Goal: Check status: Check status

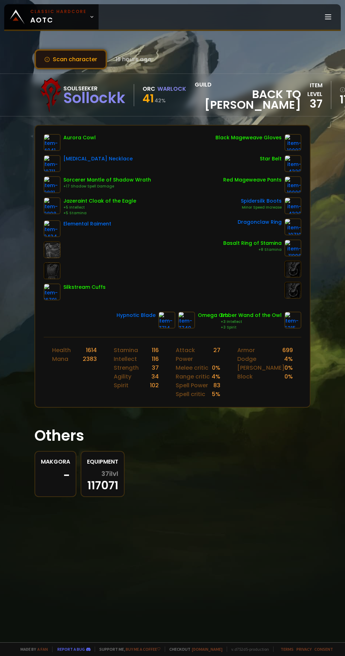
click at [63, 59] on button "Scan character" at bounding box center [70, 59] width 72 height 20
click at [328, 19] on line at bounding box center [328, 19] width 6 height 0
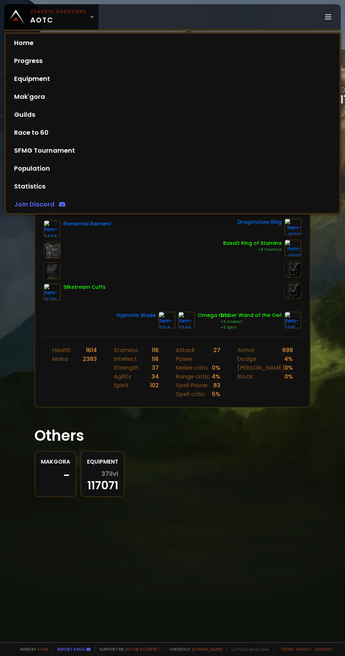
click at [19, 325] on div "Scan character 19 hours ago Soulseeker Sollockk Orc Warlock 41 42 % guild Back …" at bounding box center [172, 321] width 345 height 642
click at [245, 478] on div "Makgora - Equipment 37 ilvl 117071" at bounding box center [172, 474] width 276 height 46
click at [269, 451] on div "Makgora - Equipment 37 ilvl 117071" at bounding box center [172, 474] width 276 height 46
click at [331, 14] on icon at bounding box center [327, 17] width 8 height 8
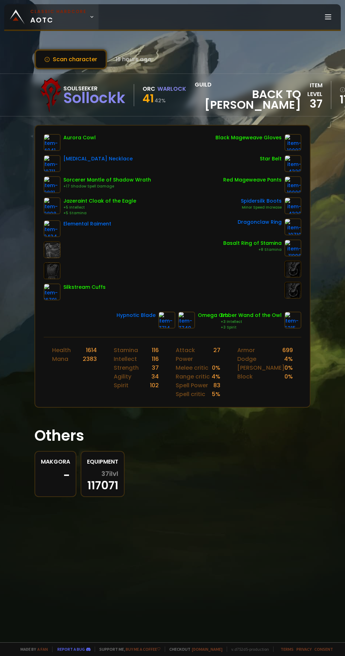
click at [57, 19] on span "Classic Hardcore AOTC" at bounding box center [58, 16] width 56 height 17
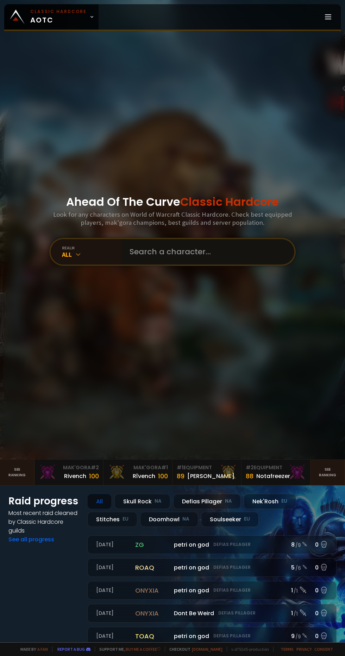
click at [216, 264] on input "text" at bounding box center [205, 251] width 160 height 25
click at [235, 264] on input "text" at bounding box center [205, 251] width 160 height 25
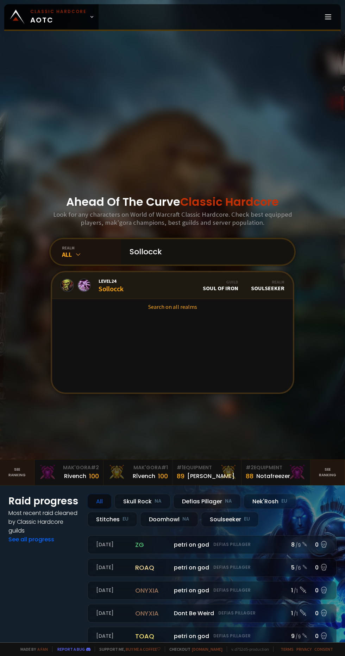
type input "Sollocck"
click at [97, 293] on div "Level 24 Sollocck" at bounding box center [91, 285] width 63 height 15
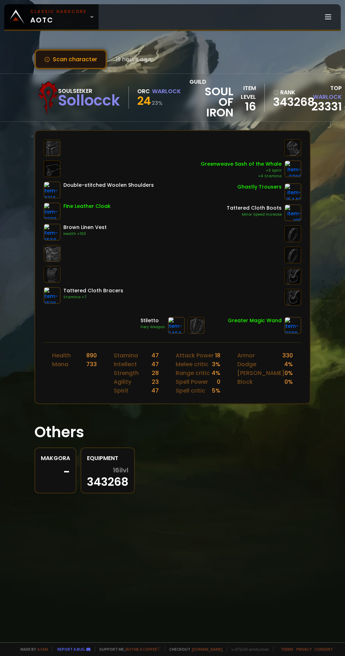
click at [71, 60] on button "Scan character" at bounding box center [70, 59] width 72 height 20
